Goal: Find contact information: Obtain details needed to contact an individual or organization

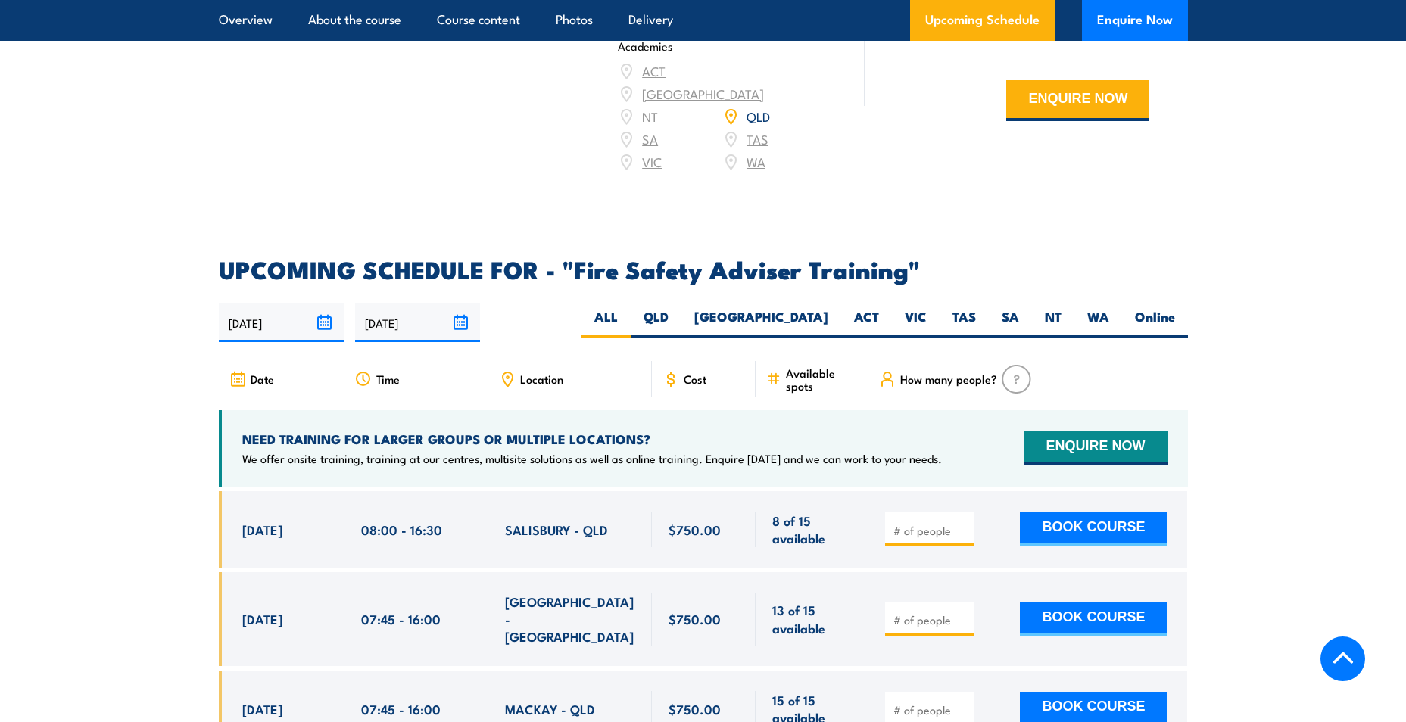
scroll to position [2382, 0]
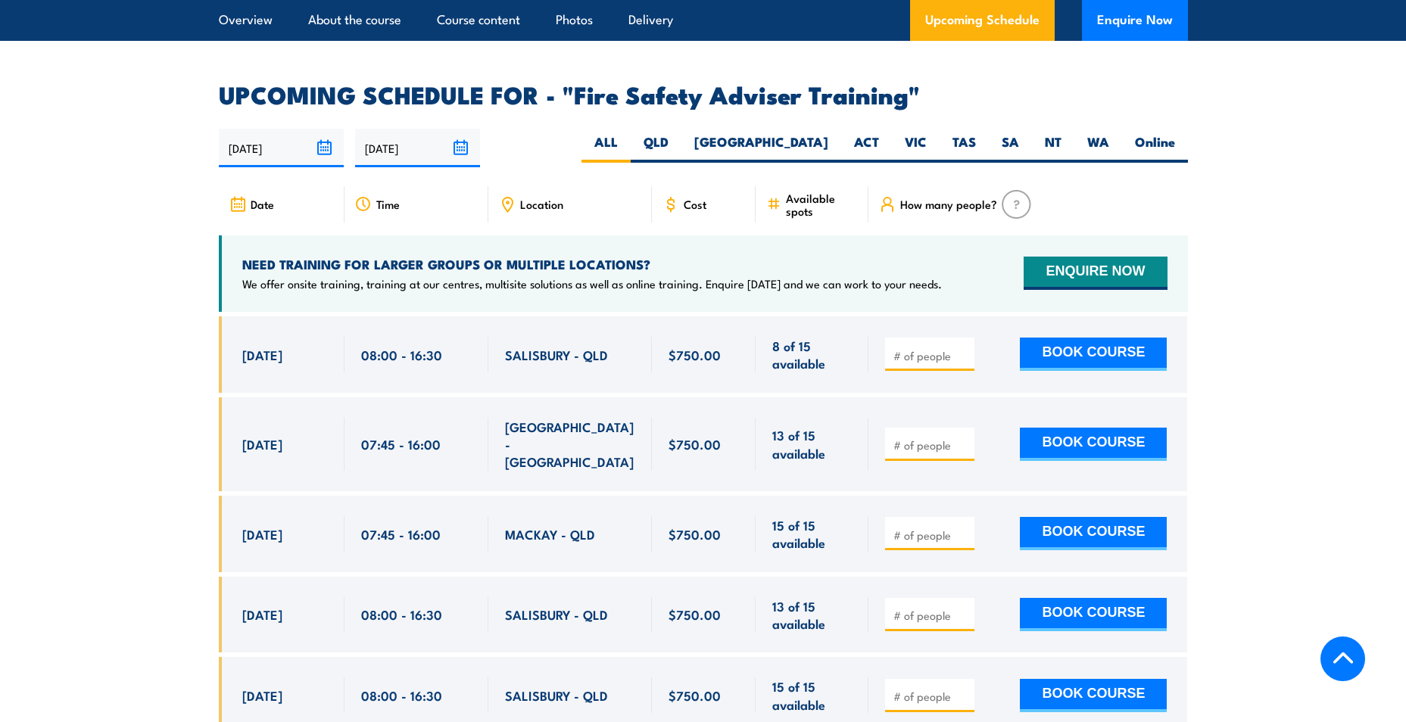
click at [145, 515] on section "UPCOMING SCHEDULE FOR - "Fire Safety Adviser Training" [DATE] [DATE]" at bounding box center [703, 720] width 1406 height 1275
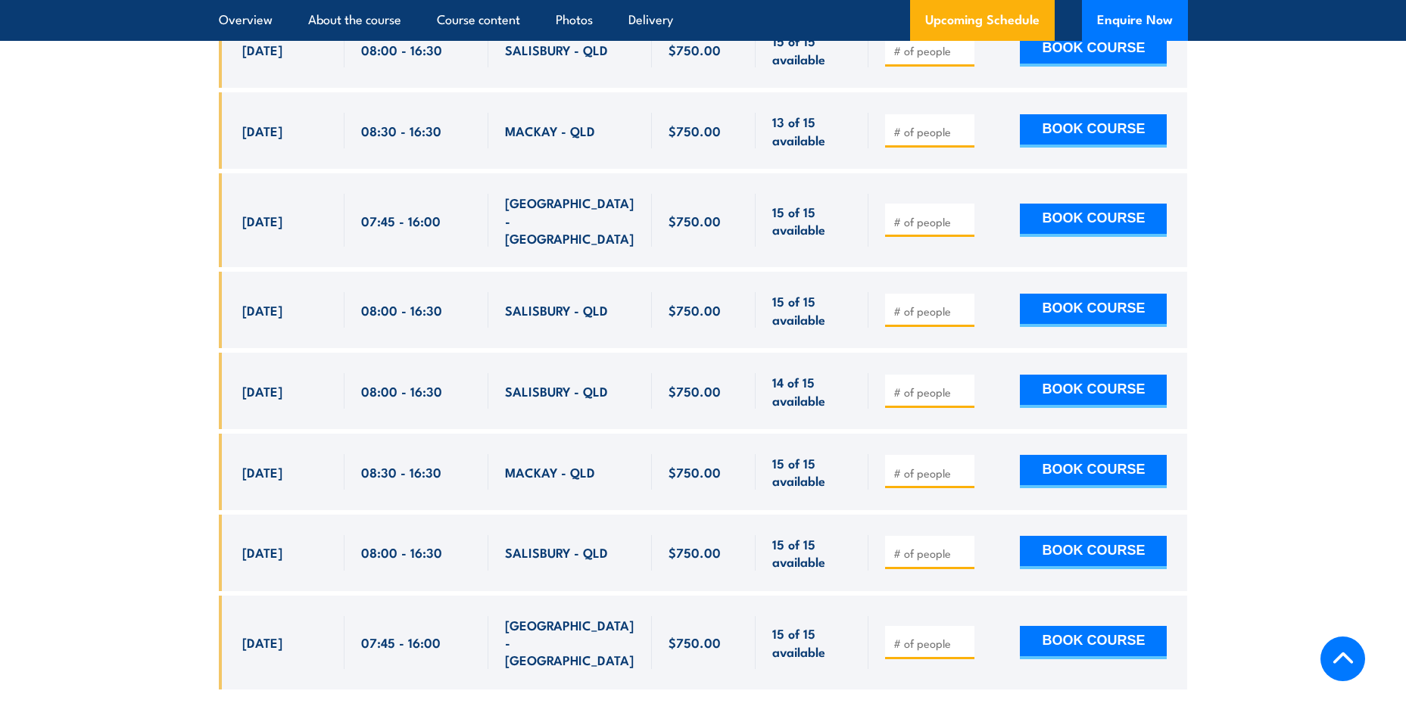
scroll to position [3084, 0]
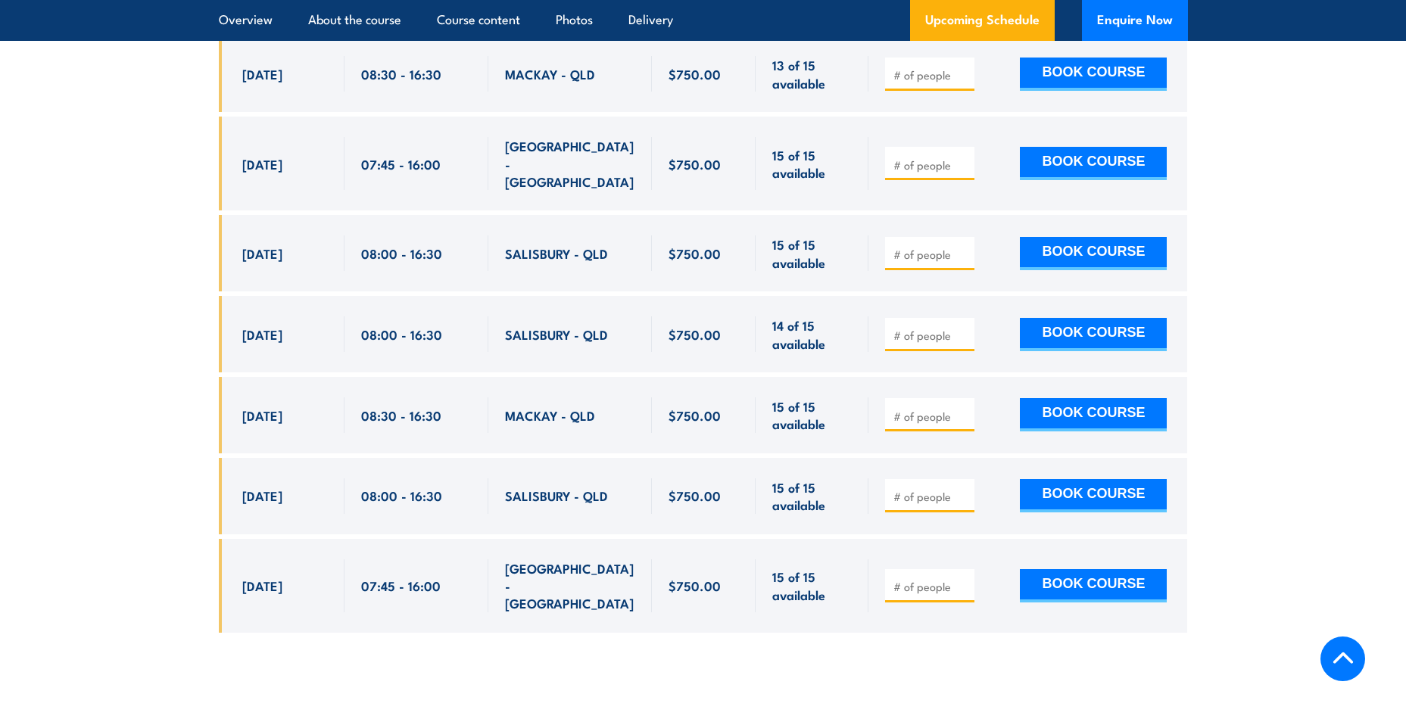
click at [114, 525] on section "UPCOMING SCHEDULE FOR - "Fire Safety Adviser Training" [DATE] [DATE]" at bounding box center [703, 18] width 1406 height 1275
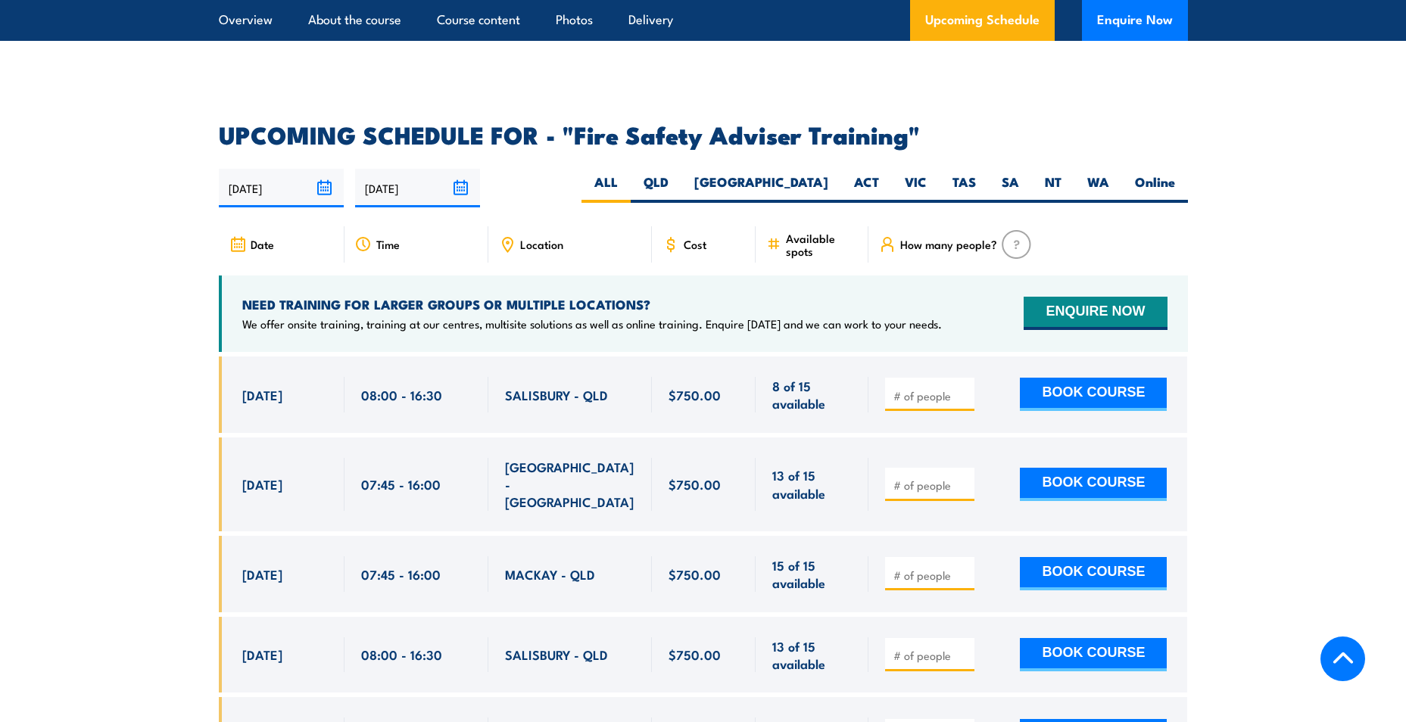
scroll to position [2427, 0]
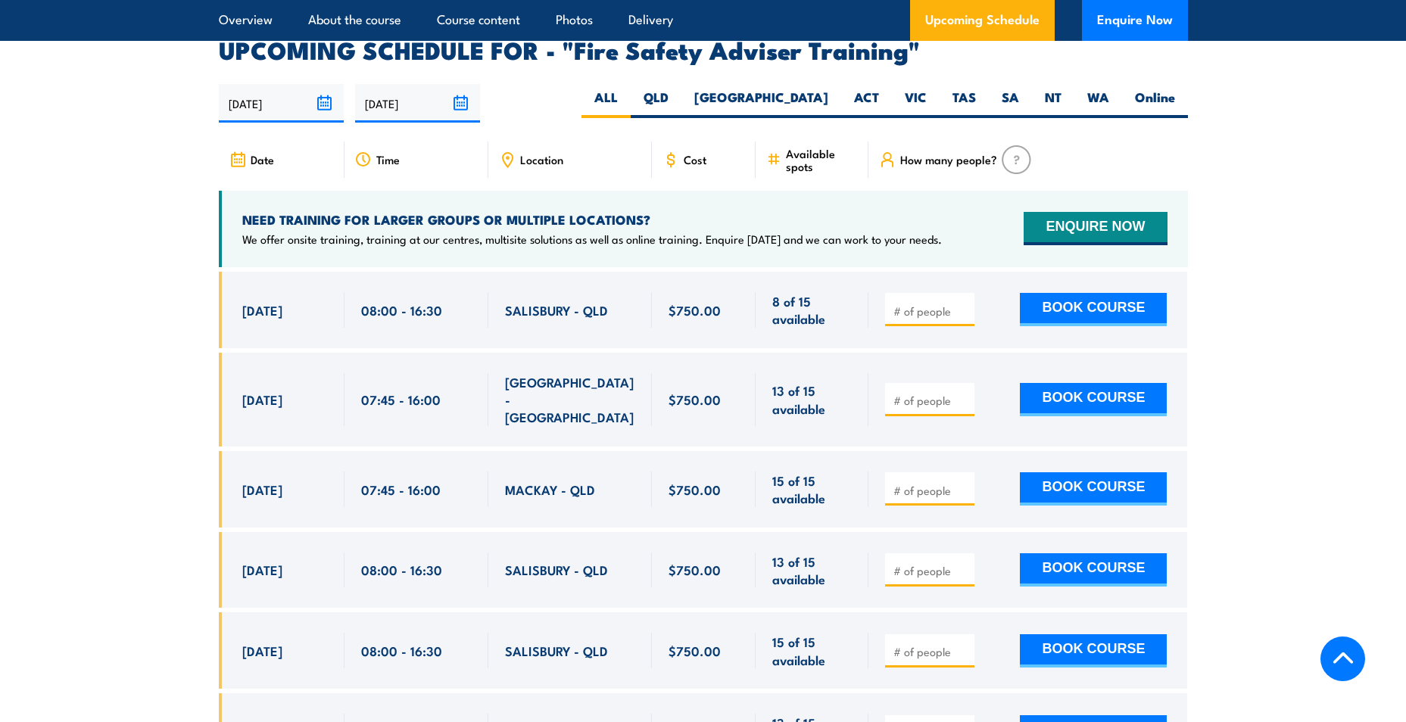
click at [929, 567] on input "number" at bounding box center [931, 570] width 76 height 15
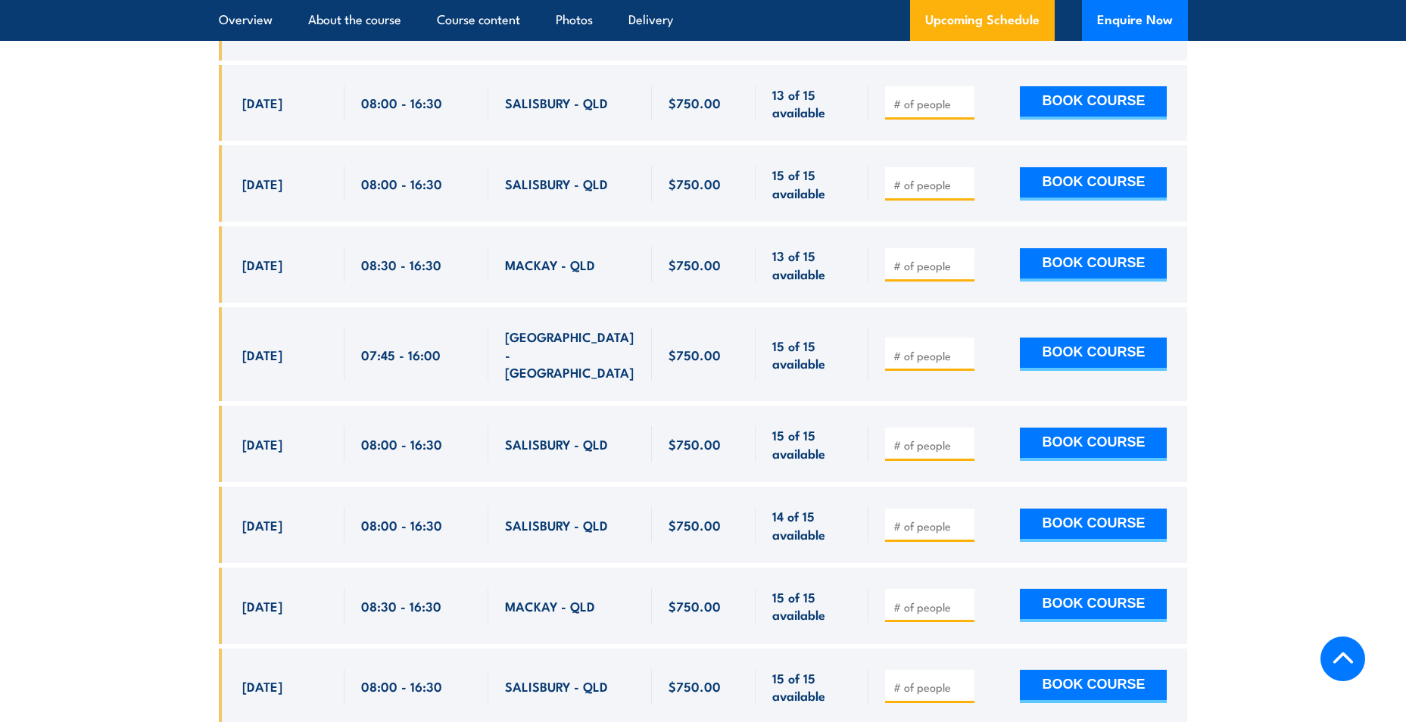
scroll to position [3036, 0]
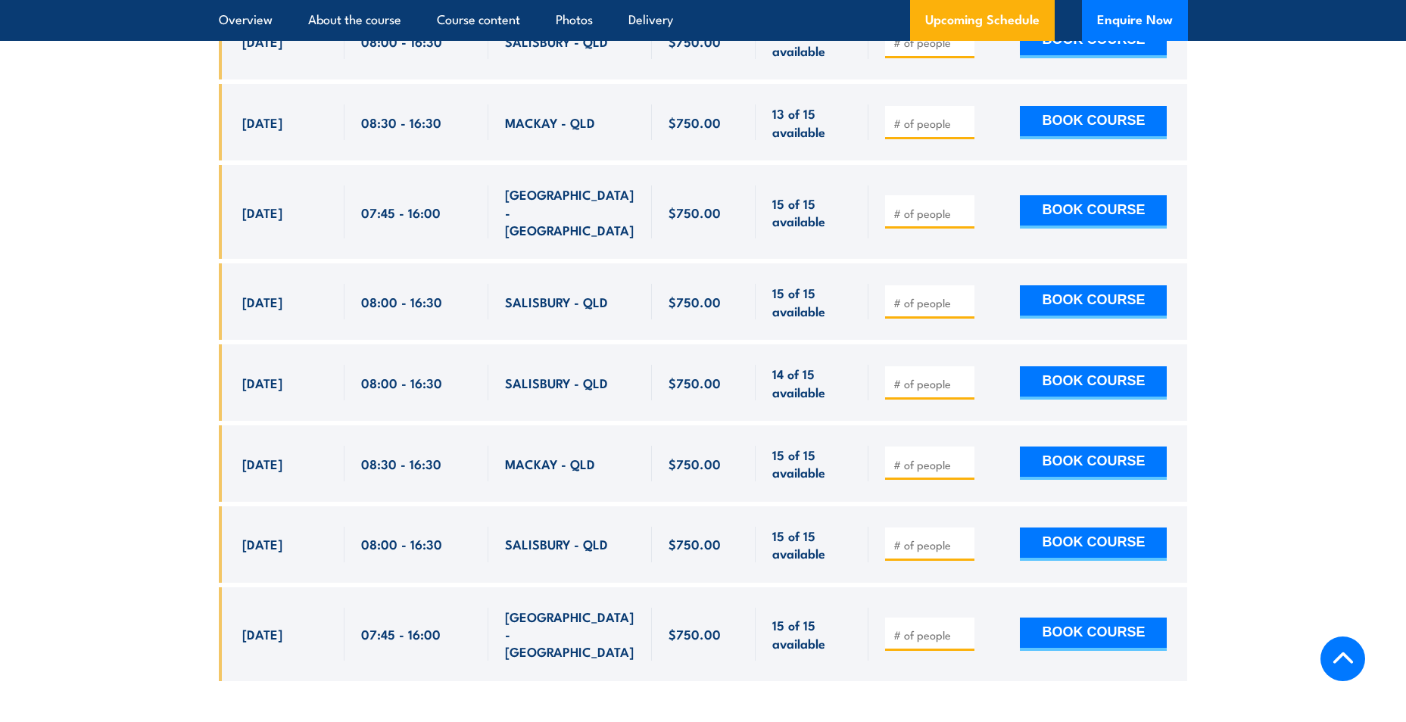
click at [534, 455] on span "MACKAY - QLD" at bounding box center [550, 463] width 90 height 17
click at [553, 374] on span "SALISBURY - QLD" at bounding box center [556, 382] width 103 height 17
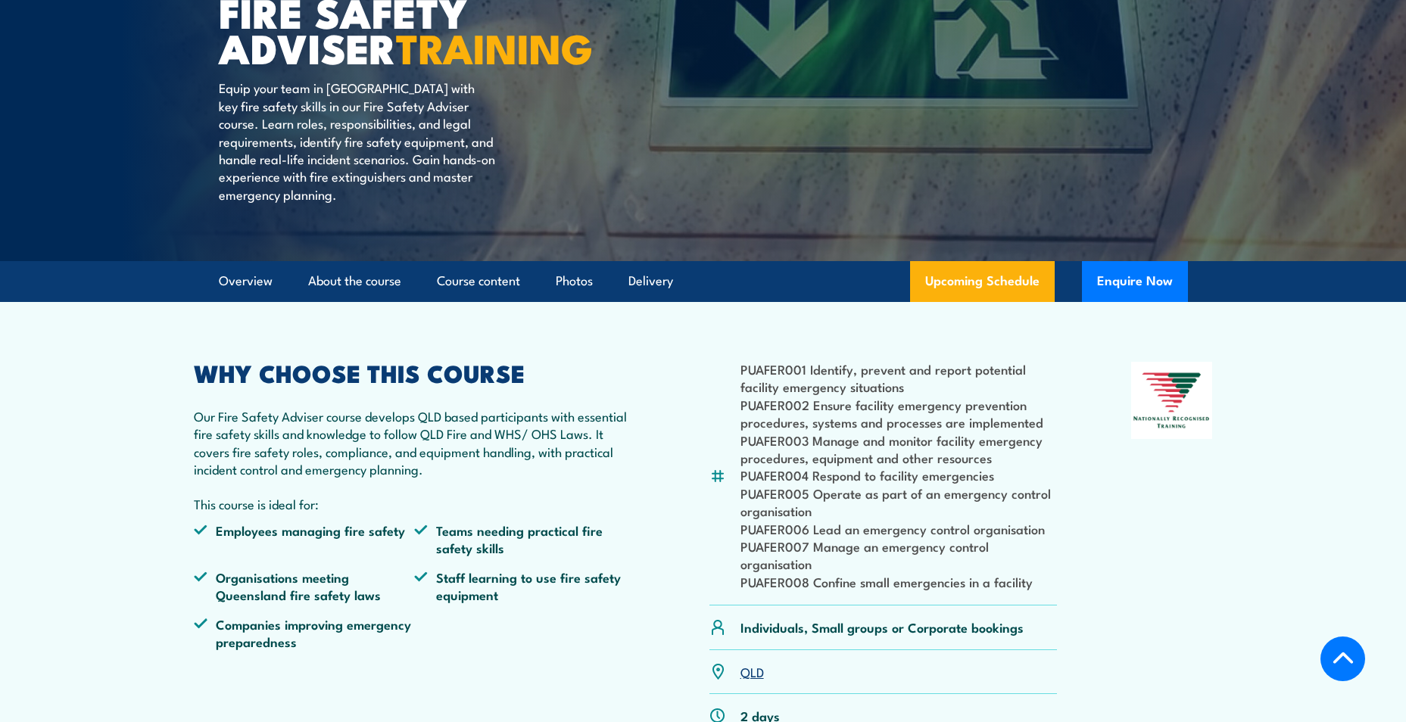
scroll to position [0, 0]
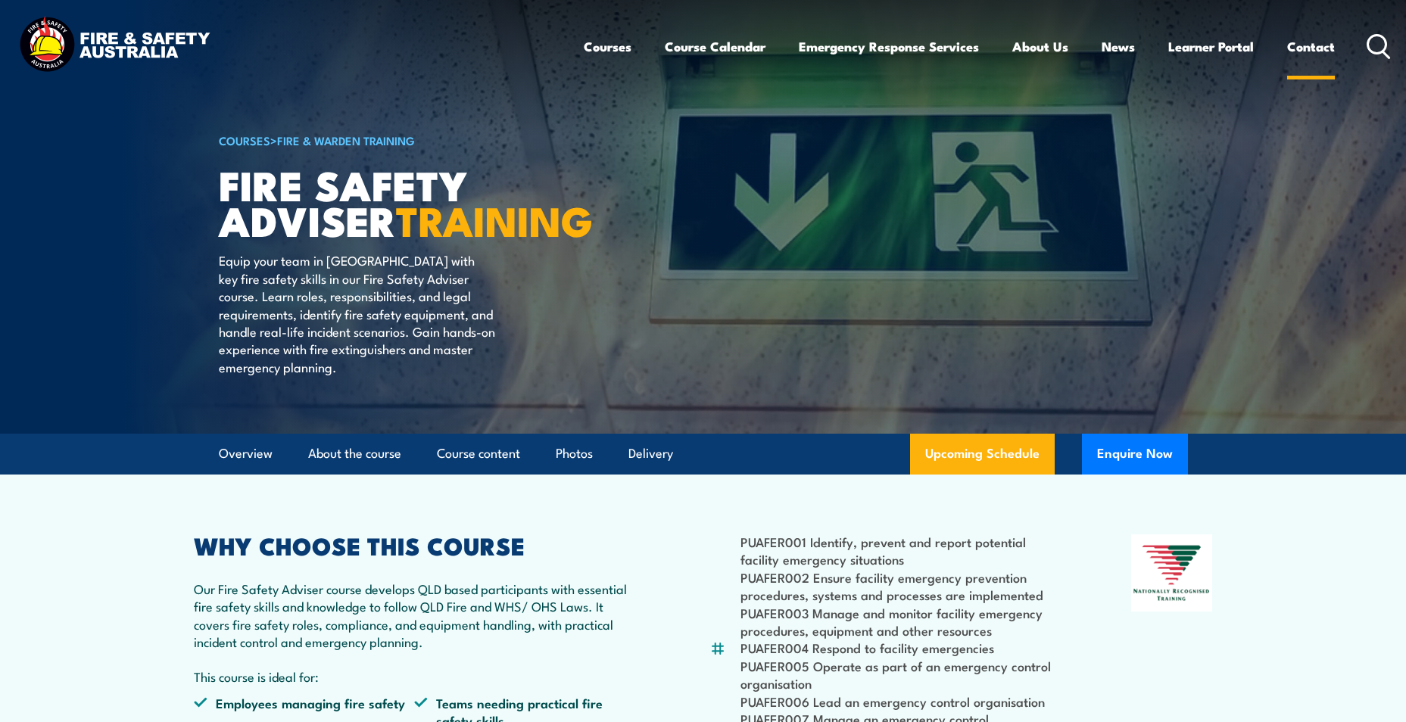
click at [1307, 39] on link "Contact" at bounding box center [1311, 46] width 48 height 40
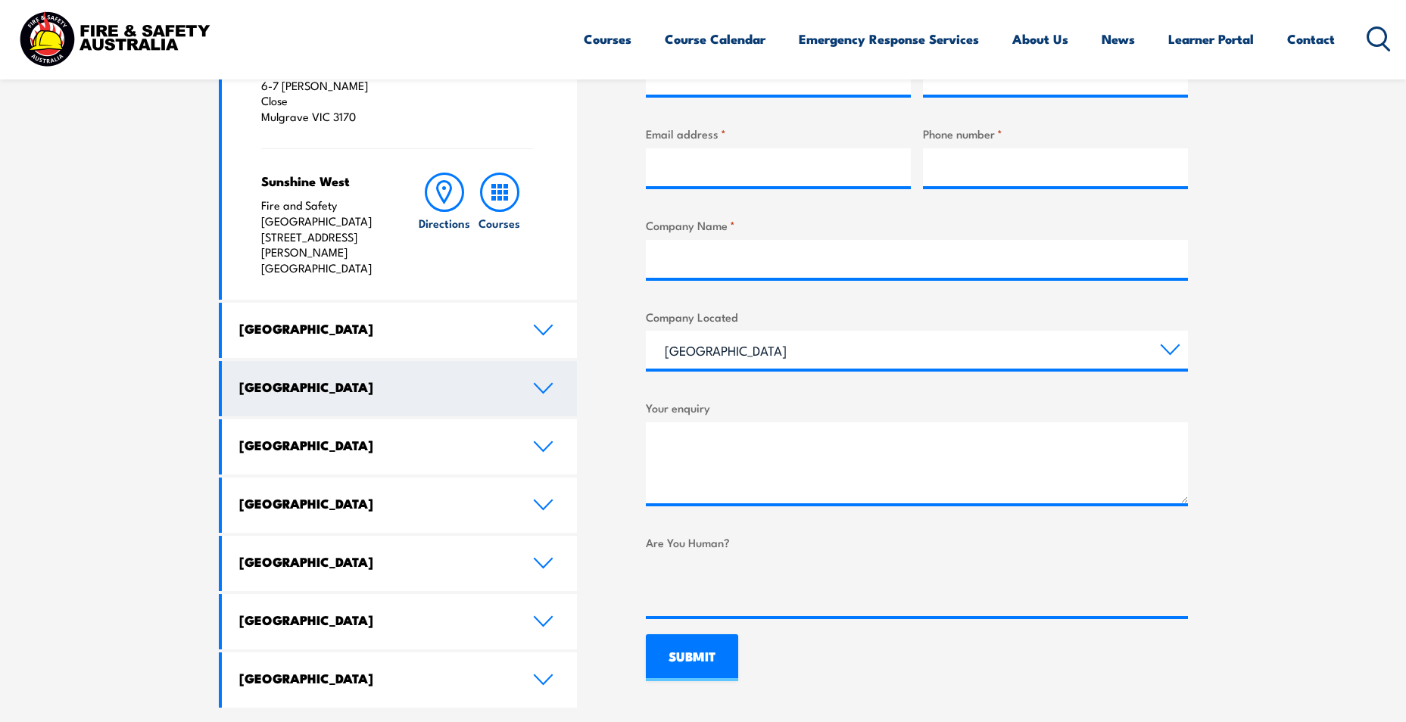
click at [415, 378] on h4 "[GEOGRAPHIC_DATA]" at bounding box center [374, 386] width 271 height 17
